Goal: Transaction & Acquisition: Book appointment/travel/reservation

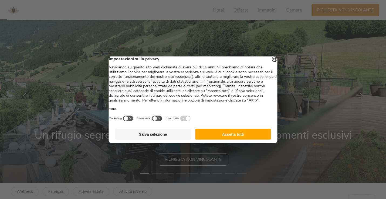
scroll to position [27, 0]
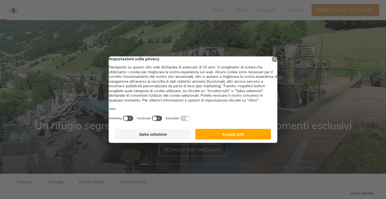
click at [231, 135] on button "Accetta tutti" at bounding box center [233, 134] width 76 height 11
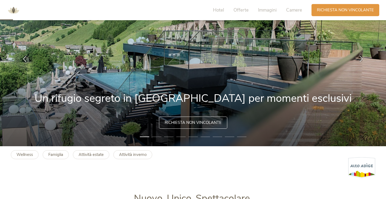
scroll to position [54, 0]
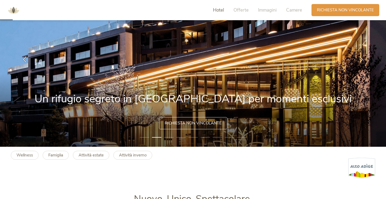
click at [223, 9] on span "Hotel" at bounding box center [218, 10] width 11 height 6
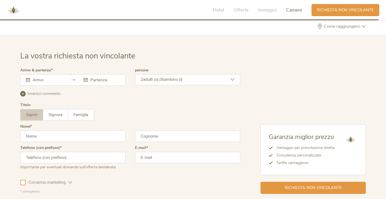
scroll to position [1595, 0]
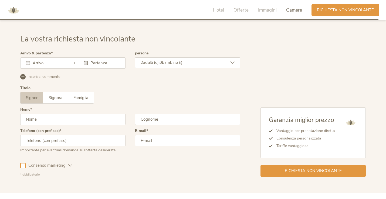
click at [48, 63] on input "text" at bounding box center [46, 62] width 31 height 5
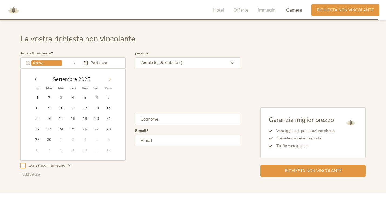
click at [109, 77] on span at bounding box center [109, 78] width 9 height 8
type input "03.09.2025"
type input "07.09.2025"
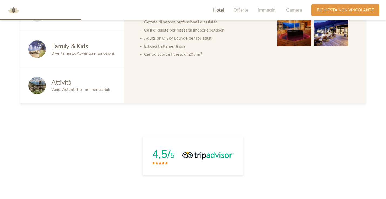
scroll to position [251, 0]
